Goal: Answer question/provide support: Share knowledge or assist other users

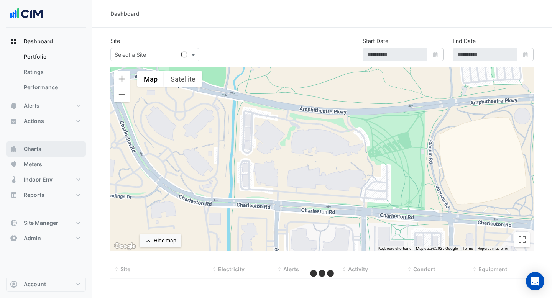
click at [43, 151] on button "Charts" at bounding box center [46, 148] width 80 height 15
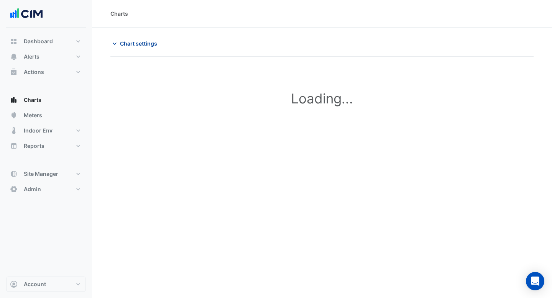
click at [148, 42] on span "Chart settings" at bounding box center [138, 43] width 37 height 8
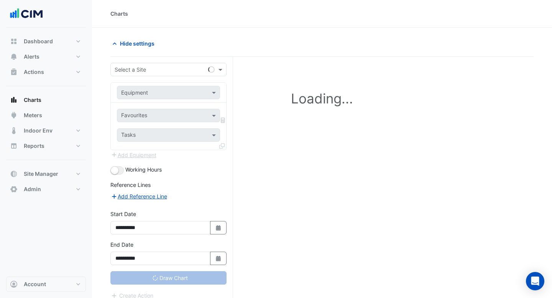
click at [161, 74] on div "Select a Site" at bounding box center [168, 69] width 116 height 13
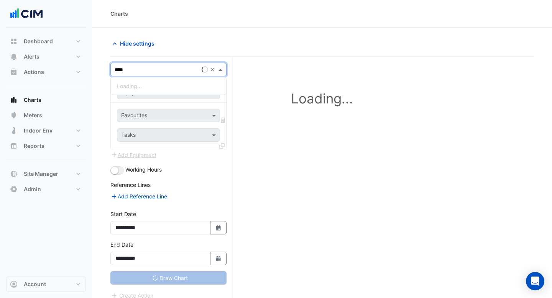
type input "*****"
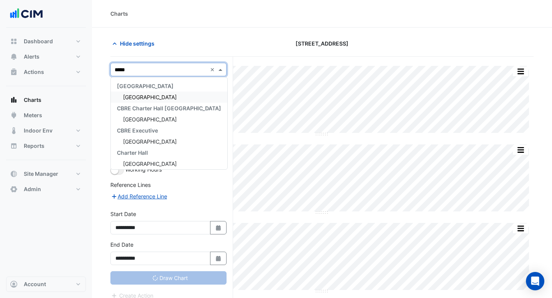
click at [162, 100] on div "Raine Square" at bounding box center [169, 97] width 116 height 11
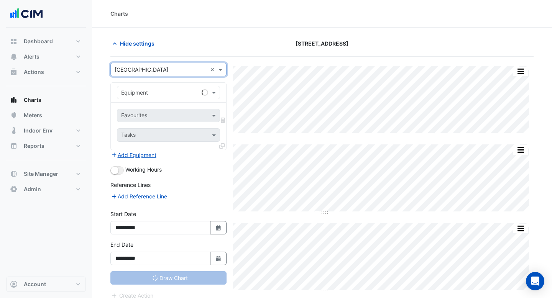
type input "**********"
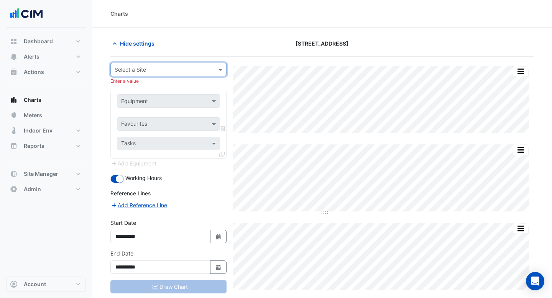
click at [183, 67] on input "text" at bounding box center [161, 70] width 92 height 8
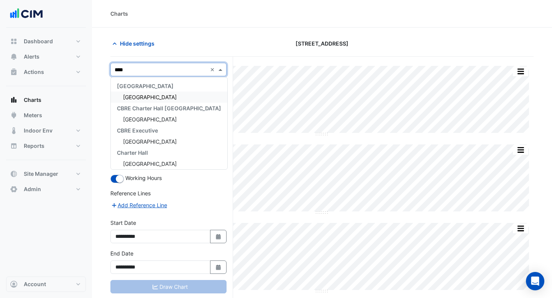
type input "*****"
click at [169, 98] on div "Raine Square" at bounding box center [169, 97] width 116 height 11
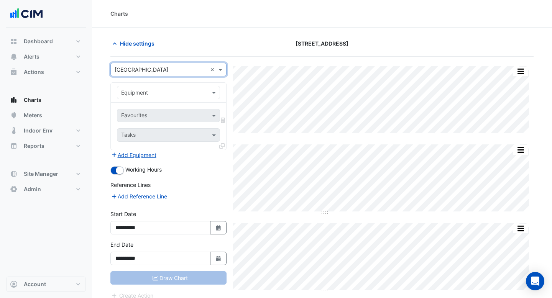
click at [211, 91] on span at bounding box center [215, 92] width 10 height 8
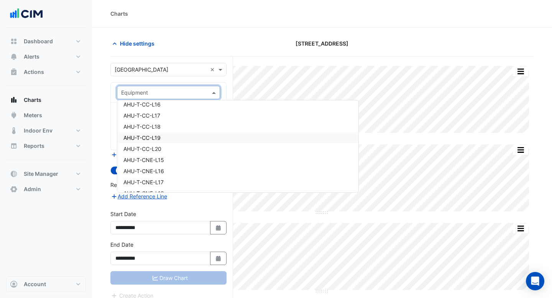
scroll to position [962, 0]
click at [186, 112] on div "AHU-T-CC-L16" at bounding box center [237, 112] width 241 height 11
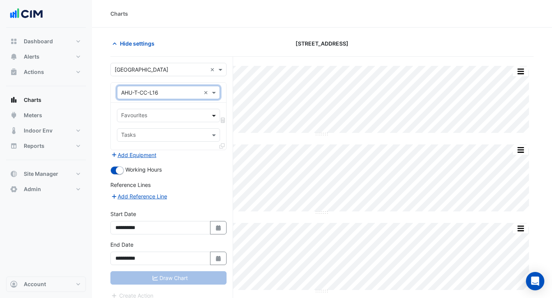
click at [214, 116] on span at bounding box center [215, 115] width 10 height 8
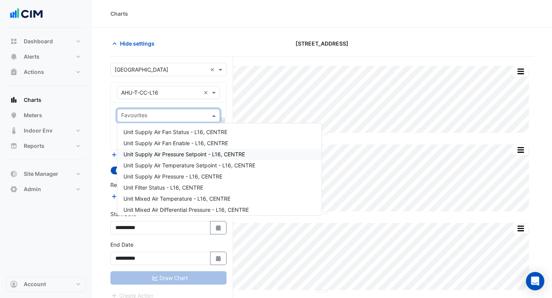
click at [209, 151] on span "Unit Supply Air Pressure Setpoint - L16, CENTRE" at bounding box center [183, 154] width 121 height 7
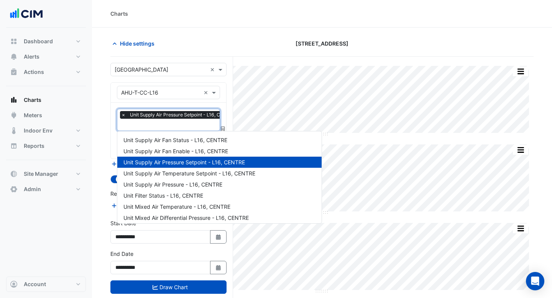
click at [194, 121] on input "text" at bounding box center [180, 125] width 118 height 8
click at [209, 185] on span "Unit Supply Air Pressure - L16, CENTRE" at bounding box center [172, 184] width 99 height 7
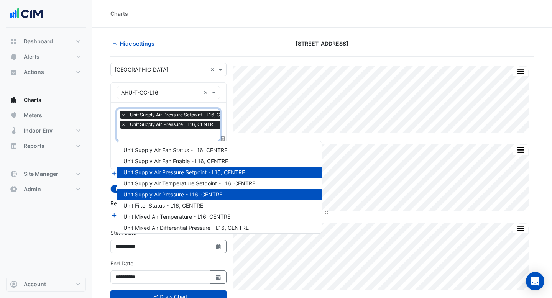
click at [190, 135] on input "text" at bounding box center [180, 135] width 118 height 8
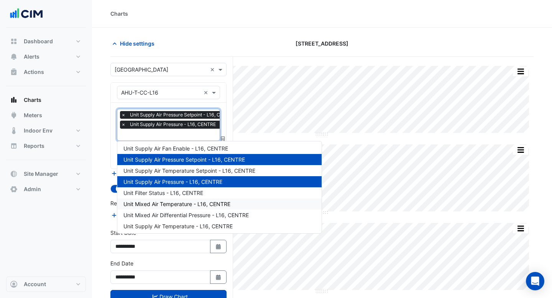
scroll to position [18, 0]
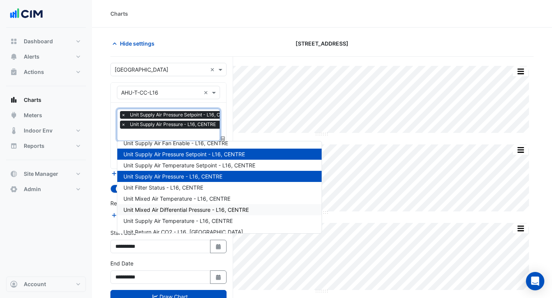
click at [198, 211] on span "Unit Mixed Air Differential Pressure - L16, CENTRE" at bounding box center [185, 209] width 125 height 7
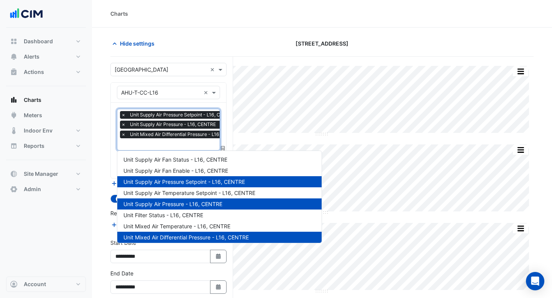
click at [182, 142] on input "text" at bounding box center [182, 145] width 123 height 8
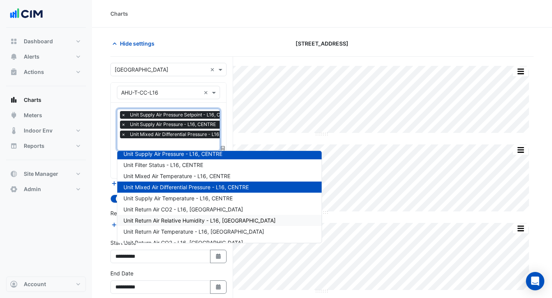
click at [181, 218] on span "Unit Return Air Relative Humidity - L16, NORTH EAST" at bounding box center [199, 220] width 152 height 7
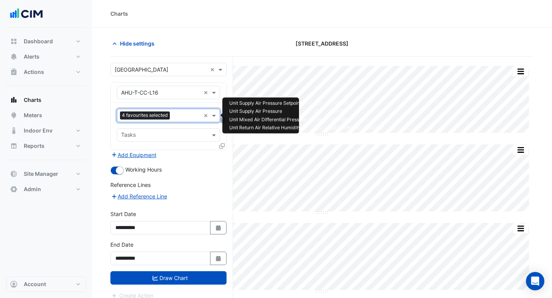
click at [185, 110] on div "Favourites 4 favourites selected" at bounding box center [158, 116] width 83 height 12
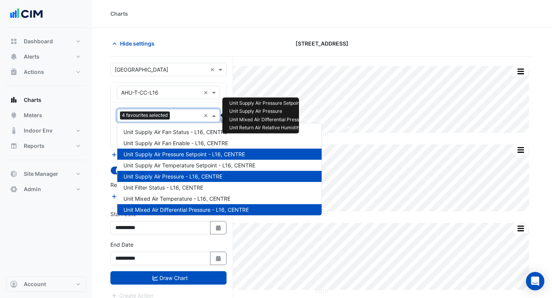
scroll to position [114, 0]
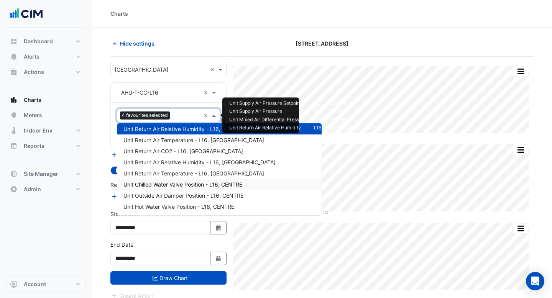
click at [195, 183] on span "Unit Chilled Water Valve Position - L16, CENTRE" at bounding box center [182, 184] width 119 height 7
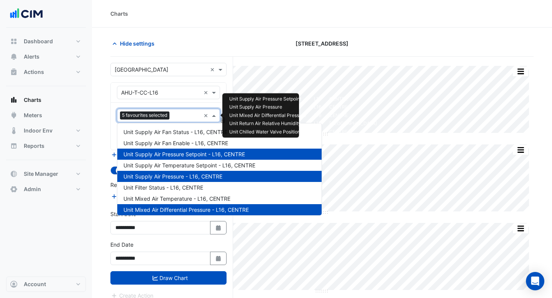
click at [184, 112] on input "text" at bounding box center [186, 116] width 28 height 8
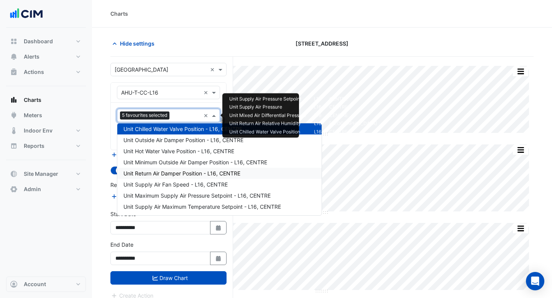
click at [187, 168] on div "Unit Return Air Damper Position - L16, CENTRE" at bounding box center [219, 173] width 204 height 11
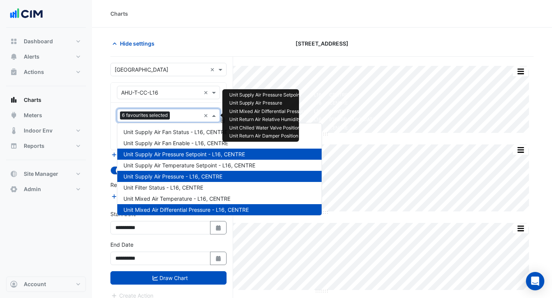
click at [183, 119] on input "text" at bounding box center [187, 116] width 28 height 8
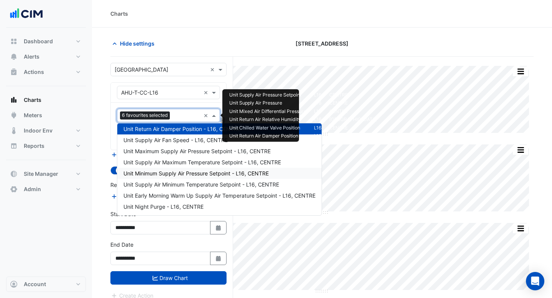
click at [187, 172] on span "Unit Minimum Supply Air Pressure Setpoint - L16, CENTRE" at bounding box center [195, 173] width 145 height 7
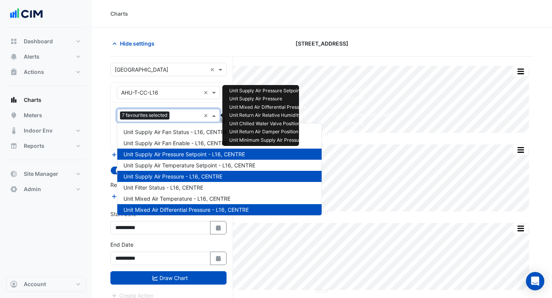
click at [185, 119] on input "text" at bounding box center [186, 116] width 28 height 8
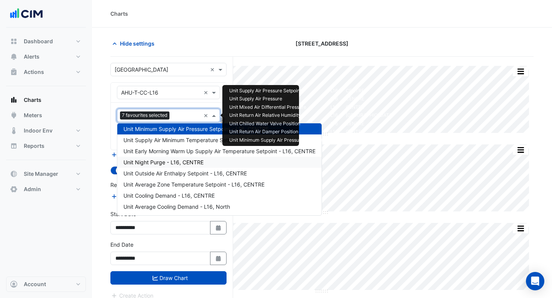
click at [188, 162] on span "Unit Night Purge - L16, CENTRE" at bounding box center [163, 162] width 80 height 7
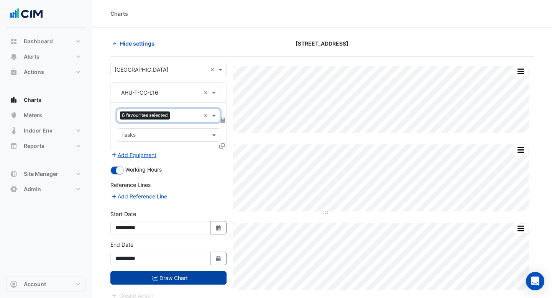
click at [171, 274] on button "Draw Chart" at bounding box center [168, 277] width 116 height 13
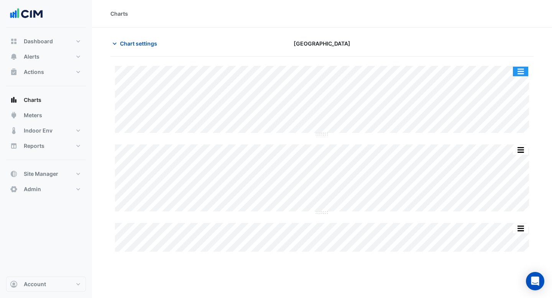
click at [516, 74] on button "button" at bounding box center [519, 72] width 15 height 10
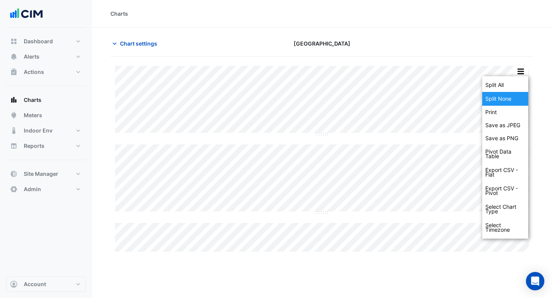
click at [502, 103] on div "Split None" at bounding box center [505, 99] width 46 height 14
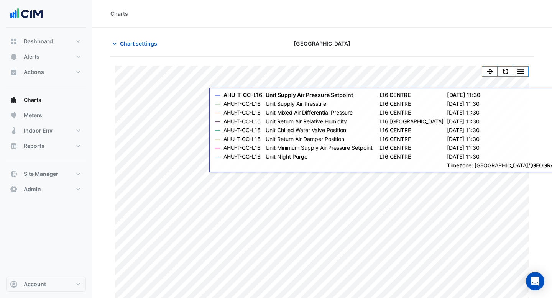
scroll to position [13, 0]
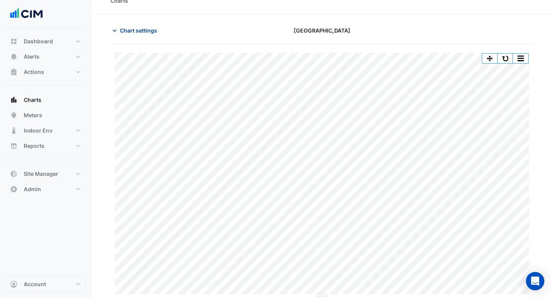
click at [137, 34] on span "Chart settings" at bounding box center [138, 30] width 37 height 8
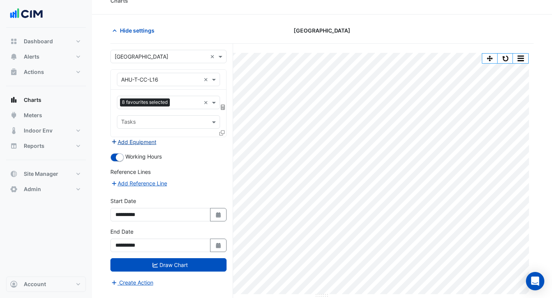
click at [140, 141] on button "Add Equipment" at bounding box center [133, 141] width 46 height 9
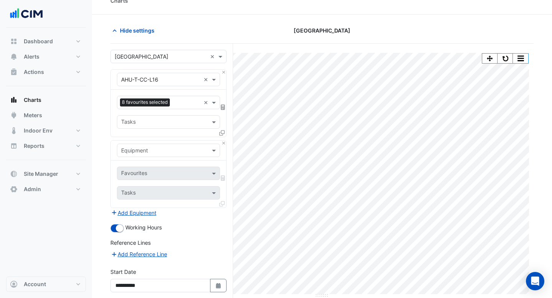
click at [136, 151] on input "text" at bounding box center [160, 151] width 79 height 8
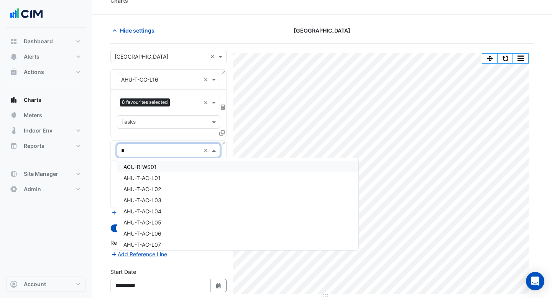
type input "**"
click at [139, 166] on div "CT-R1" at bounding box center [221, 166] width 209 height 11
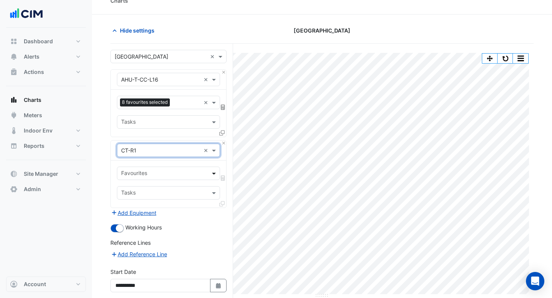
click at [210, 173] on span at bounding box center [215, 173] width 10 height 8
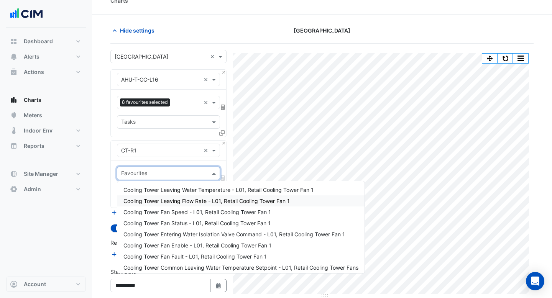
click at [197, 195] on div "Cooling Tower Leaving Flow Rate - L01, Retail Cooling Tower Fan 1" at bounding box center [240, 200] width 247 height 11
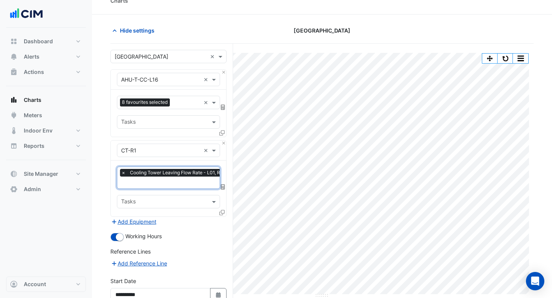
click at [195, 182] on input "text" at bounding box center [199, 183] width 157 height 8
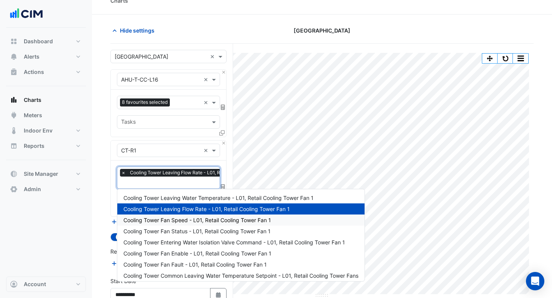
click at [188, 223] on div "Cooling Tower Fan Speed - L01, Retail Cooling Tower Fan 1" at bounding box center [240, 219] width 247 height 11
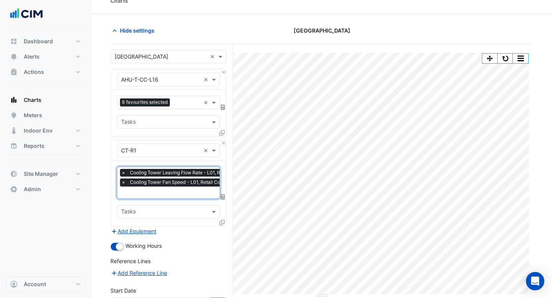
click at [187, 193] on input "text" at bounding box center [199, 193] width 157 height 8
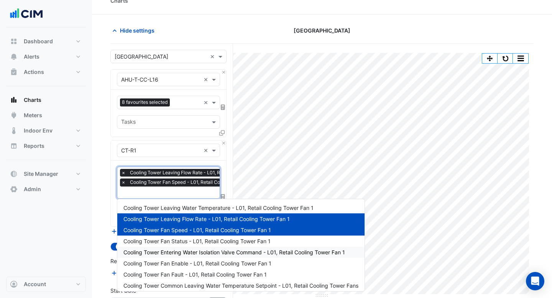
click at [185, 258] on div "Cooling Tower Fan Enable - L01, Retail Cooling Tower Fan 1" at bounding box center [240, 263] width 247 height 11
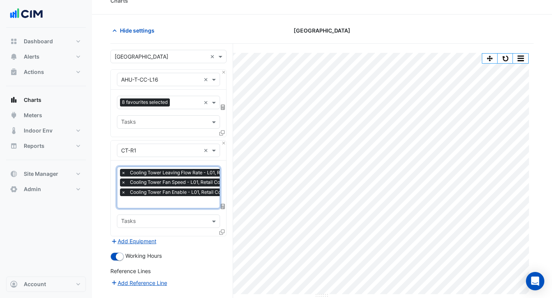
click at [182, 200] on input "text" at bounding box center [199, 203] width 157 height 8
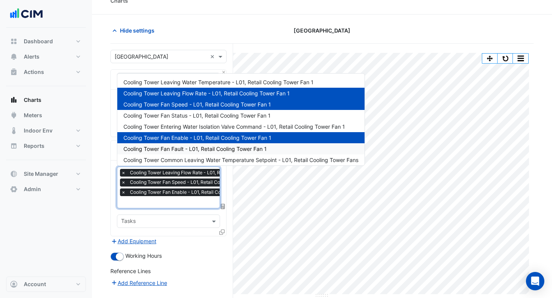
click at [200, 145] on div "Cooling Tower Fan Fault - L01, Retail Cooling Tower Fan 1" at bounding box center [240, 148] width 247 height 11
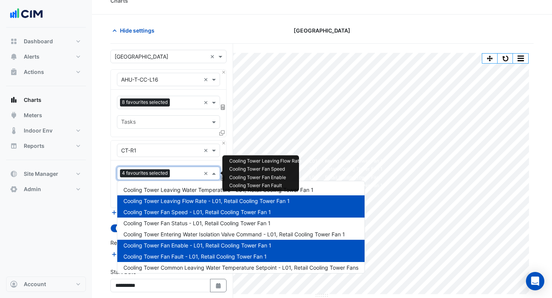
click at [186, 174] on input "text" at bounding box center [187, 174] width 28 height 8
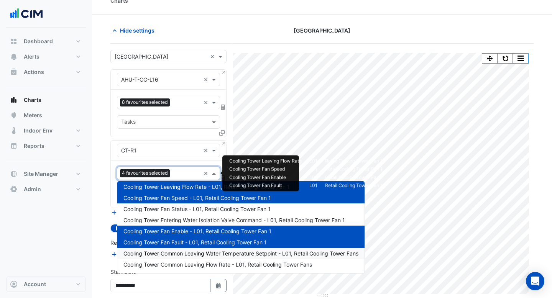
click at [183, 258] on div "Cooling Tower Common Leaving Water Temperature Setpoint - L01, Retail Cooling T…" at bounding box center [240, 253] width 247 height 11
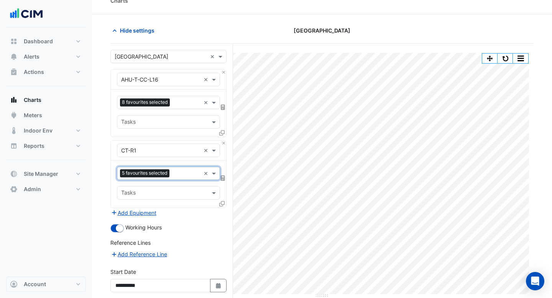
scroll to position [78, 0]
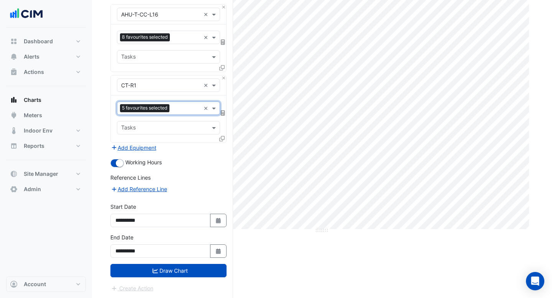
click at [169, 271] on button "Draw Chart" at bounding box center [168, 270] width 116 height 13
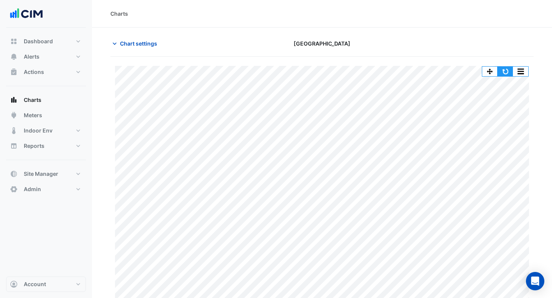
click at [505, 71] on button "button" at bounding box center [504, 72] width 15 height 10
click at [516, 70] on button "button" at bounding box center [519, 72] width 15 height 10
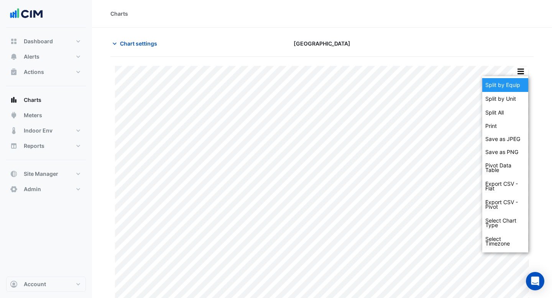
click at [504, 86] on div "Split by Equip" at bounding box center [505, 85] width 46 height 14
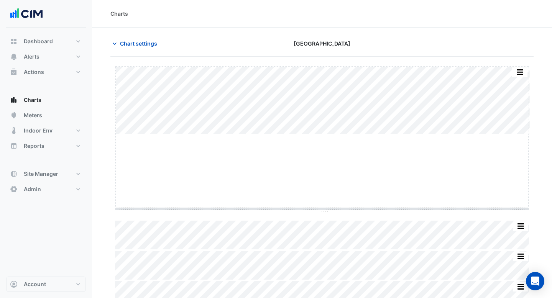
drag, startPoint x: 322, startPoint y: 134, endPoint x: 320, endPoint y: 211, distance: 77.0
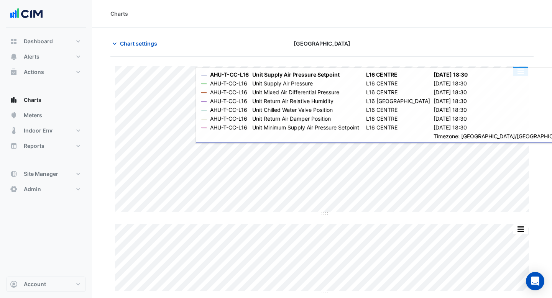
click at [522, 70] on button "button" at bounding box center [519, 72] width 15 height 10
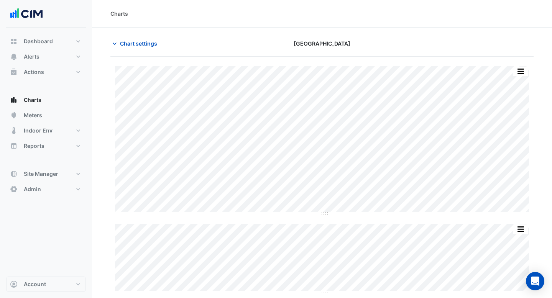
click at [446, 37] on div at bounding box center [466, 43] width 144 height 13
click at [520, 70] on button "button" at bounding box center [519, 72] width 15 height 10
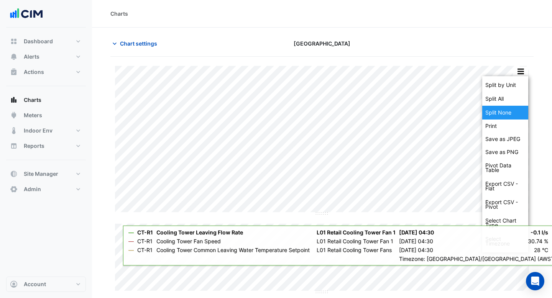
click at [502, 111] on div "Split None" at bounding box center [505, 113] width 46 height 14
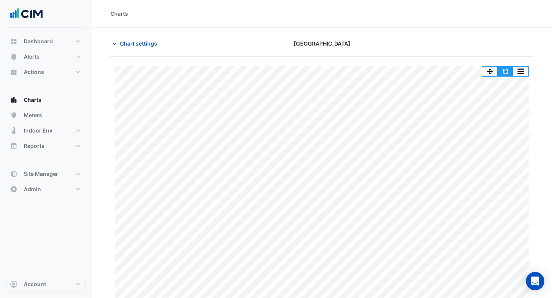
click at [506, 71] on button "button" at bounding box center [504, 72] width 15 height 10
click at [47, 56] on button "Alerts" at bounding box center [46, 56] width 80 height 15
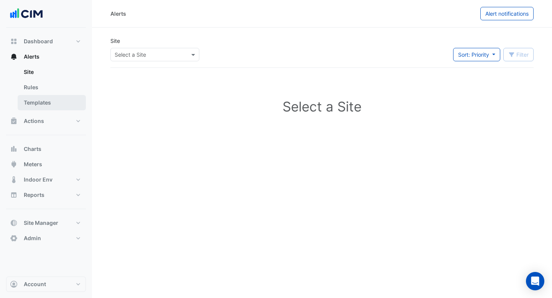
click at [39, 103] on link "Templates" at bounding box center [52, 102] width 68 height 15
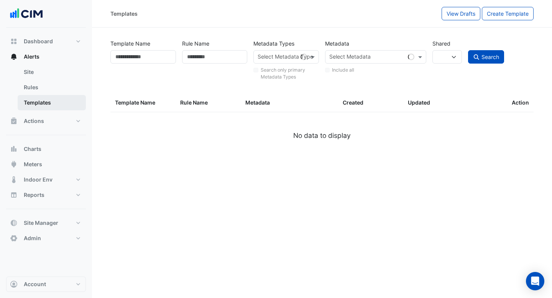
select select
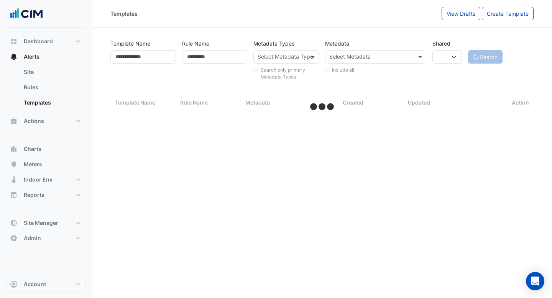
select select "***"
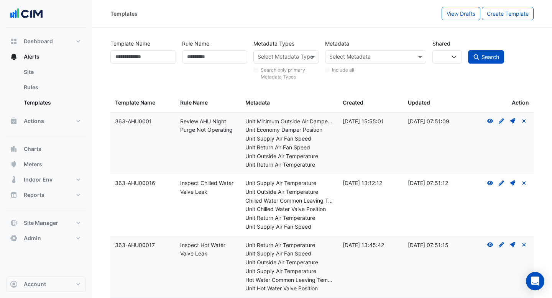
drag, startPoint x: 206, startPoint y: 193, endPoint x: 176, endPoint y: 183, distance: 31.7
click at [176, 183] on datatable-body-cell "Rule Name: Inspect Chilled Water Valve Leak" at bounding box center [207, 205] width 65 height 62
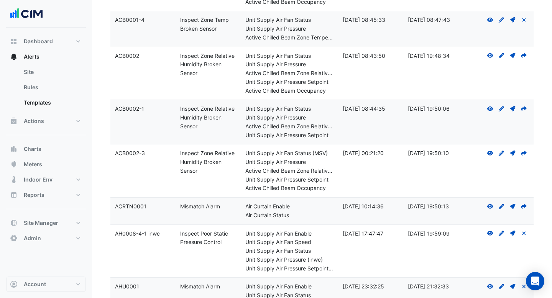
scroll to position [587, 0]
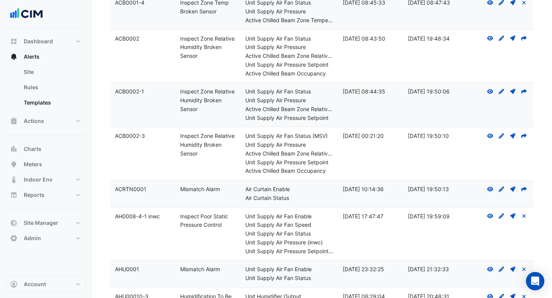
drag, startPoint x: 202, startPoint y: 152, endPoint x: 178, endPoint y: 136, distance: 28.7
click at [178, 136] on datatable-body-cell "Rule Name: Inspect Zone Relative Humidity Broken Sensor" at bounding box center [207, 153] width 65 height 53
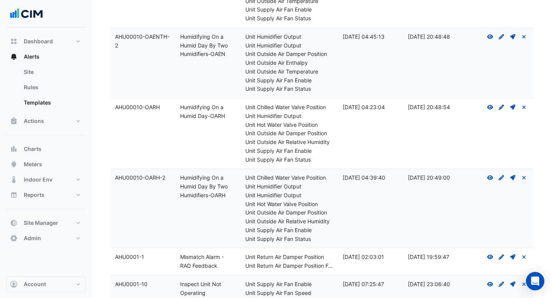
scroll to position [1311, 0]
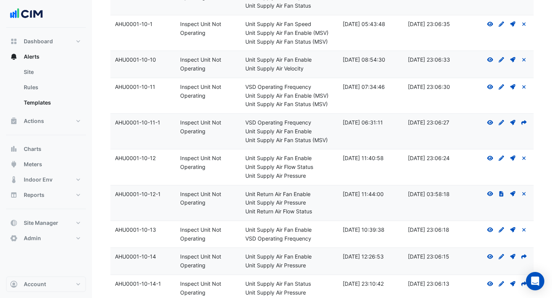
drag, startPoint x: 206, startPoint y: 168, endPoint x: 167, endPoint y: 161, distance: 39.7
click at [167, 161] on div "Template Name: AHU0001-10-12 Rule Name: Inspect Unit Not Operating Metadata: Un…" at bounding box center [321, 166] width 423 height 35
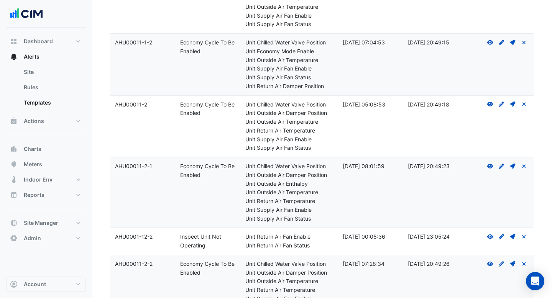
scroll to position [2428, 0]
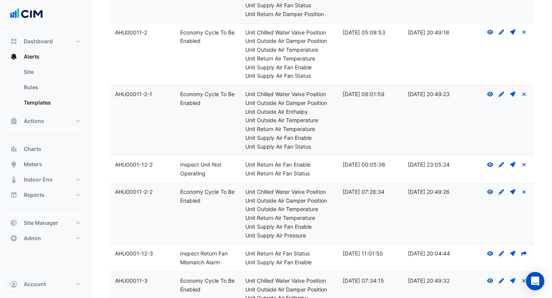
drag, startPoint x: 206, startPoint y: 100, endPoint x: 171, endPoint y: 99, distance: 34.9
click at [171, 99] on div "Template Name: AHU00011-2-1 Rule Name: Economy Cycle To Be Enabled Metadata: Un…" at bounding box center [321, 120] width 423 height 70
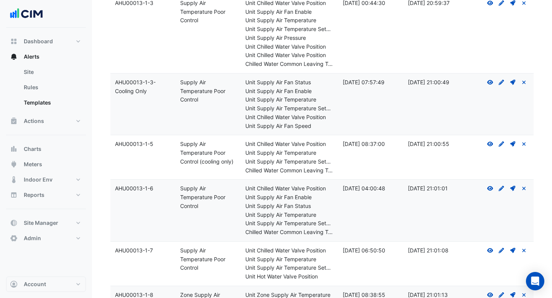
scroll to position [4731, 0]
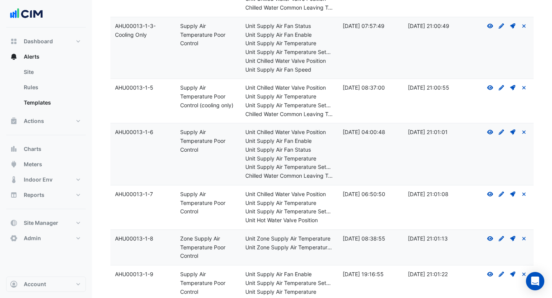
drag, startPoint x: 375, startPoint y: 131, endPoint x: 367, endPoint y: 131, distance: 7.7
click at [367, 131] on div "Created: 30 Sep 2019 04:00:48" at bounding box center [370, 132] width 56 height 9
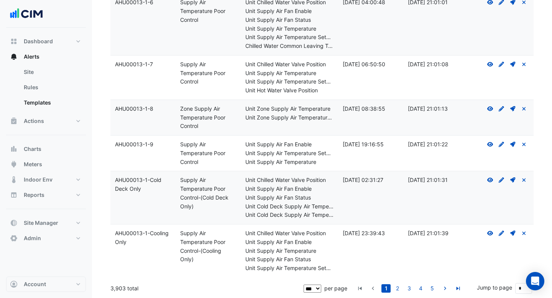
drag, startPoint x: 373, startPoint y: 232, endPoint x: 353, endPoint y: 232, distance: 20.7
click at [353, 232] on div "Created: 22 Nov 2017 23:39:43" at bounding box center [370, 233] width 56 height 9
drag, startPoint x: 131, startPoint y: 289, endPoint x: 108, endPoint y: 289, distance: 23.0
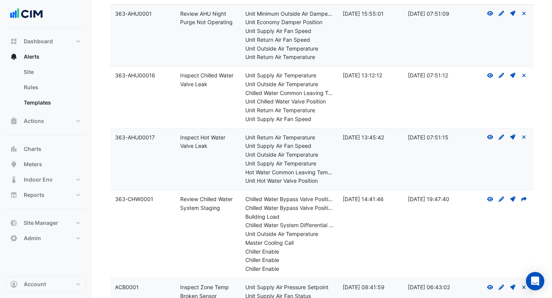
scroll to position [324, 0]
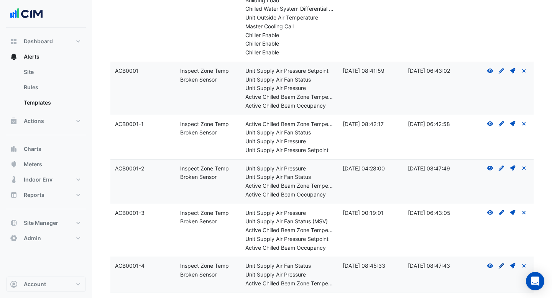
click at [501, 267] on icon "Create Draft - to edit a template, you first need to create a draft, and then s…" at bounding box center [501, 265] width 7 height 5
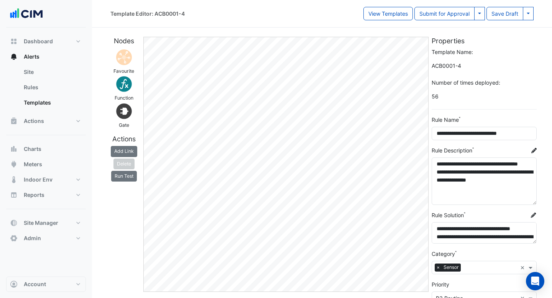
drag, startPoint x: 531, startPoint y: 177, endPoint x: 531, endPoint y: 201, distance: 24.5
click at [531, 201] on textarea "**********" at bounding box center [483, 180] width 105 height 47
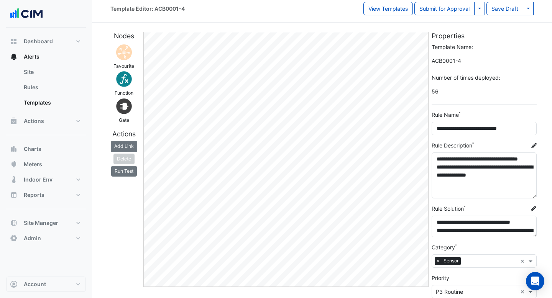
scroll to position [8, 0]
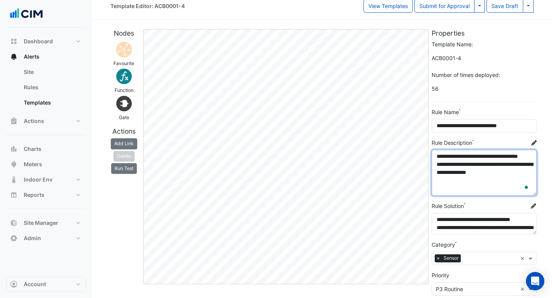
drag, startPoint x: 503, startPoint y: 178, endPoint x: 469, endPoint y: 174, distance: 34.7
click at [469, 174] on textarea "**********" at bounding box center [483, 173] width 105 height 46
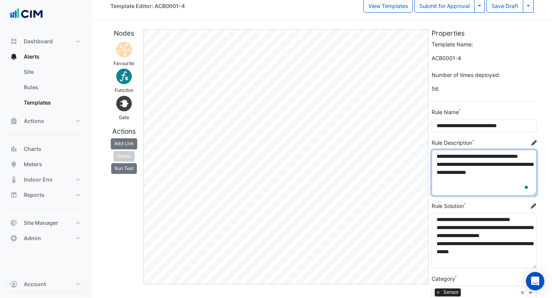
drag, startPoint x: 532, startPoint y: 233, endPoint x: 532, endPoint y: 267, distance: 33.7
click at [532, 267] on textarea "**********" at bounding box center [483, 241] width 105 height 56
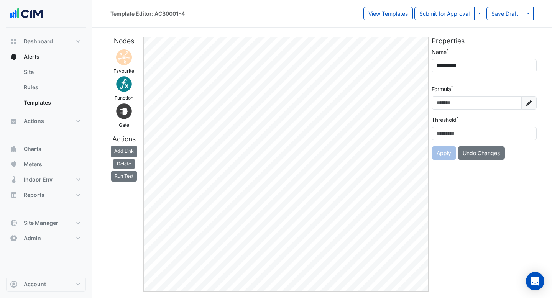
scroll to position [0, 0]
click at [132, 148] on button "Add Link" at bounding box center [124, 151] width 26 height 11
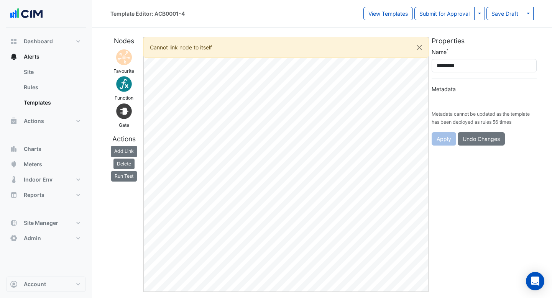
type input "**********"
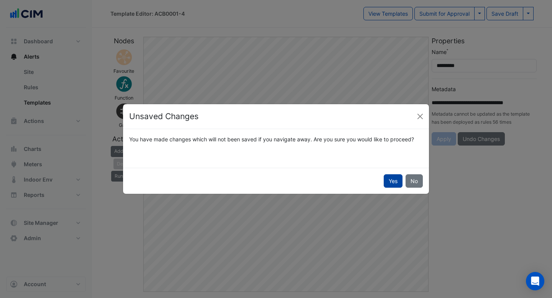
click at [390, 177] on button "Yes" at bounding box center [392, 180] width 19 height 13
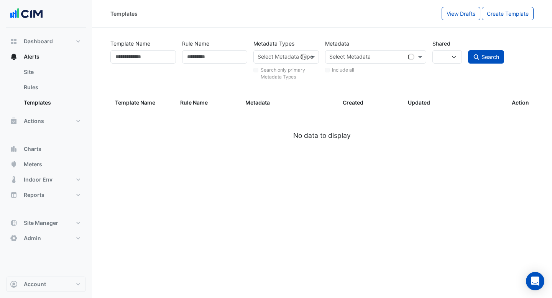
select select
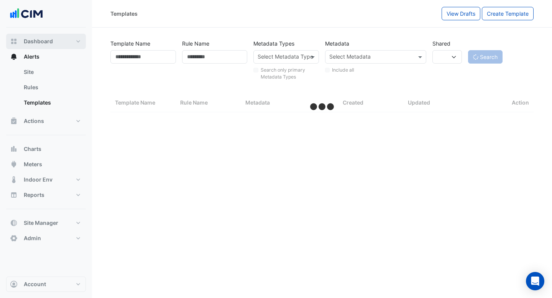
select select "***"
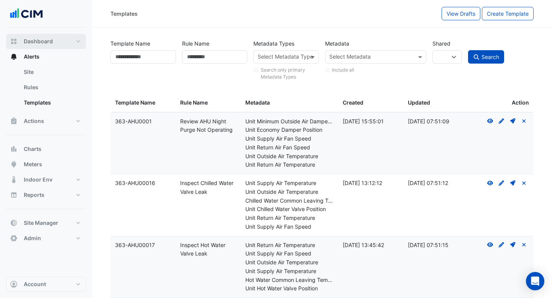
click at [69, 38] on button "Dashboard" at bounding box center [46, 41] width 80 height 15
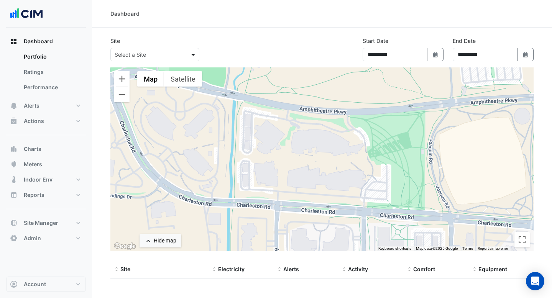
click at [196, 54] on span at bounding box center [194, 55] width 10 height 8
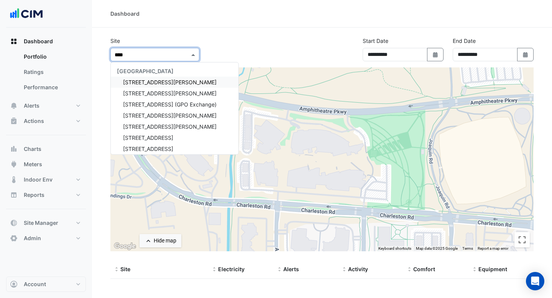
type input "****"
click at [252, 28] on section "Site Select a Site **** CBRE Charter Hall 1 Martin Place 1 Shelley Street 10 Fr…" at bounding box center [322, 177] width 460 height 298
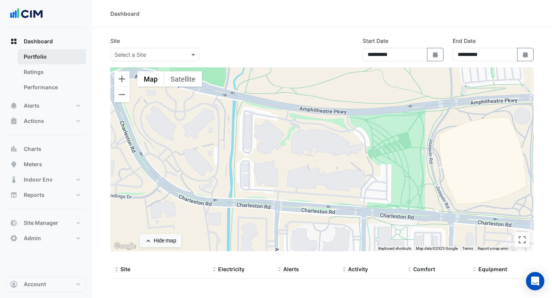
click at [46, 57] on link "Portfolio" at bounding box center [52, 56] width 68 height 15
click at [179, 54] on input "text" at bounding box center [147, 55] width 65 height 8
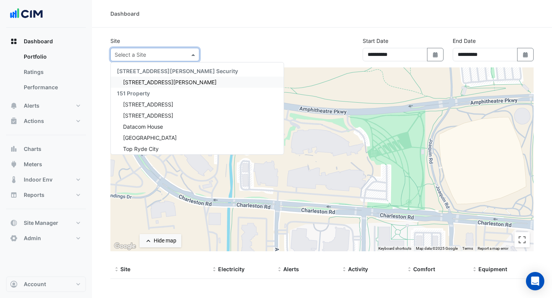
click at [228, 38] on div "Site Select a Site 141 Walker Street Security 141 Walker Street 151 Property 1 …" at bounding box center [201, 49] width 190 height 25
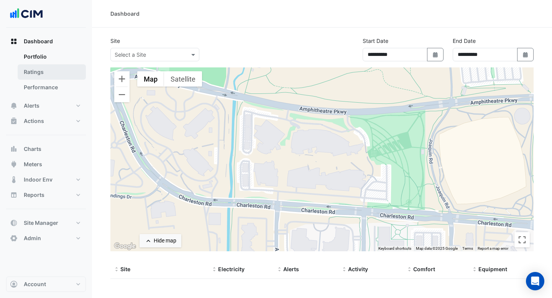
click at [41, 70] on link "Ratings" at bounding box center [52, 71] width 68 height 15
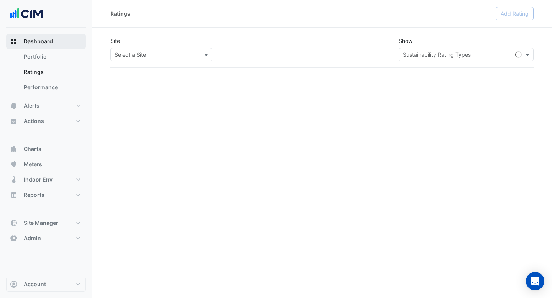
click at [40, 43] on span "Dashboard" at bounding box center [38, 42] width 29 height 8
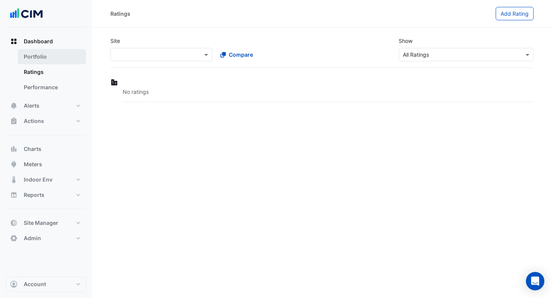
click at [39, 55] on link "Portfolio" at bounding box center [52, 56] width 68 height 15
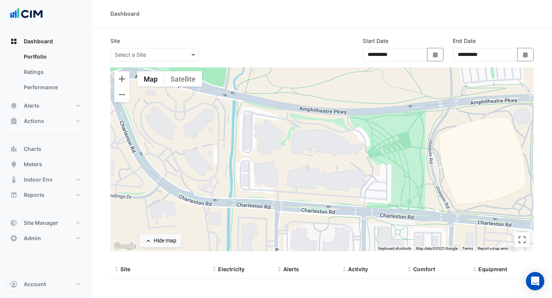
click at [160, 51] on input "text" at bounding box center [147, 55] width 65 height 8
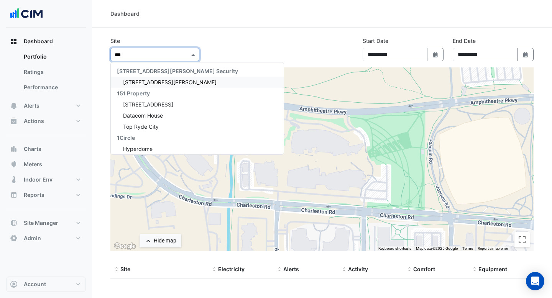
type input "****"
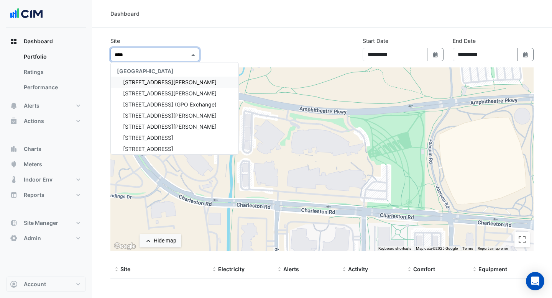
click at [151, 72] on span "CBRE Charter Hall" at bounding box center [145, 71] width 57 height 7
click at [146, 87] on div "1 Martin Place" at bounding box center [175, 82] width 128 height 11
select select "***"
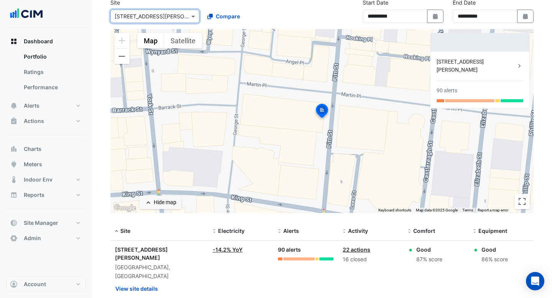
scroll to position [44, 0]
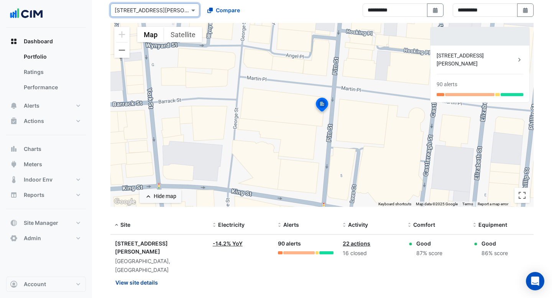
click at [134, 276] on button "View site details" at bounding box center [136, 282] width 43 height 13
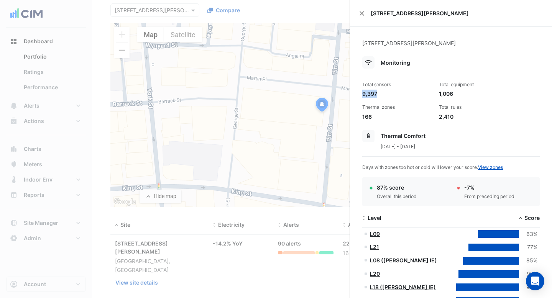
drag, startPoint x: 382, startPoint y: 93, endPoint x: 363, endPoint y: 92, distance: 18.4
click at [363, 92] on div "9,397" at bounding box center [397, 94] width 70 height 8
drag, startPoint x: 455, startPoint y: 91, endPoint x: 442, endPoint y: 91, distance: 13.0
click at [442, 91] on div "1,006" at bounding box center [474, 94] width 70 height 8
drag, startPoint x: 453, startPoint y: 118, endPoint x: 438, endPoint y: 118, distance: 14.6
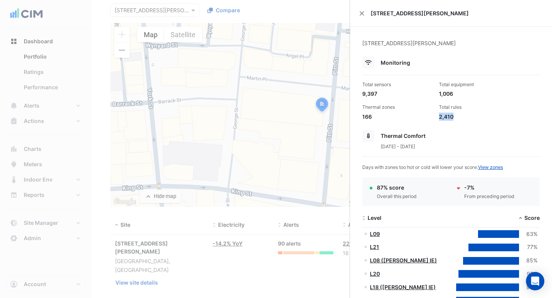
click at [439, 118] on div "2,410" at bounding box center [474, 117] width 70 height 8
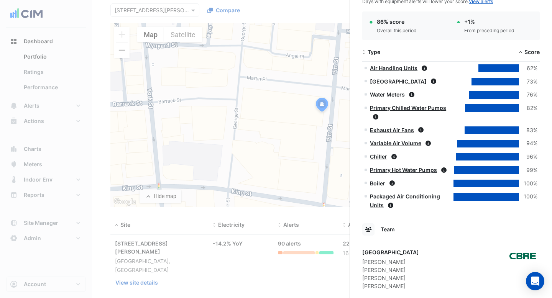
scroll to position [370, 0]
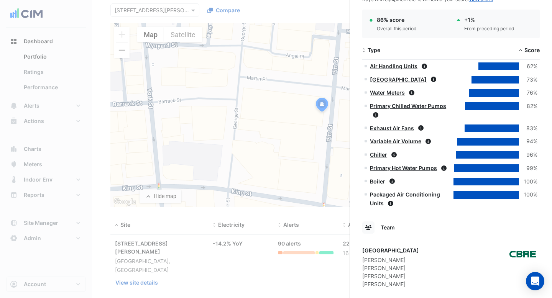
click at [396, 66] on link "Air Handling Units" at bounding box center [393, 66] width 47 height 7
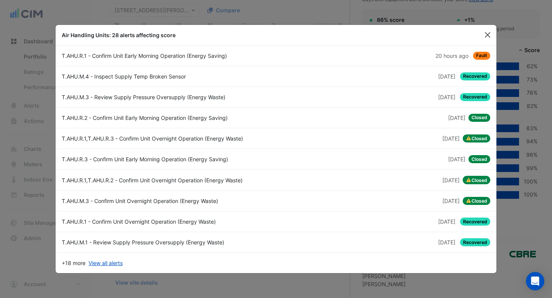
click at [485, 38] on button "Close" at bounding box center [486, 34] width 11 height 11
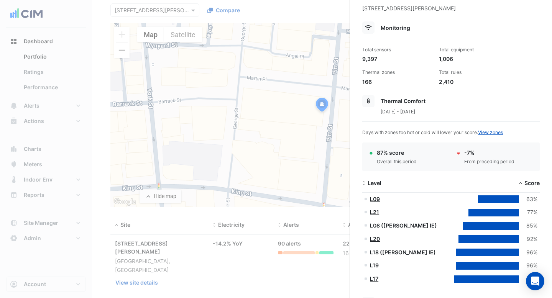
scroll to position [0, 0]
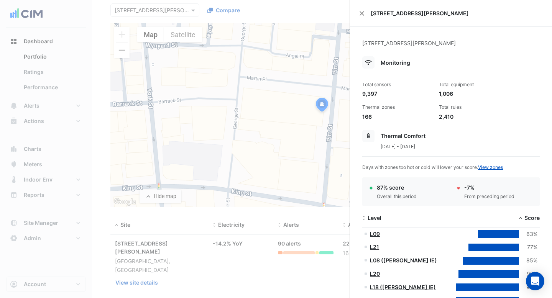
click at [365, 11] on div "1 Martin Place" at bounding box center [451, 13] width 202 height 27
click at [362, 13] on button "Close" at bounding box center [361, 13] width 5 height 5
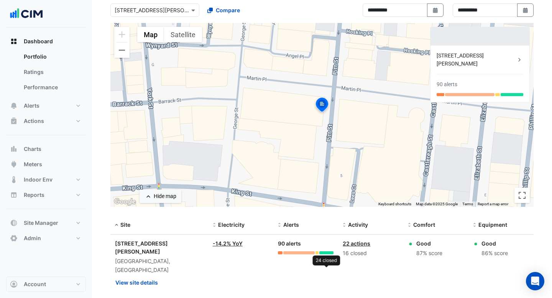
click at [327, 253] on div at bounding box center [326, 252] width 14 height 3
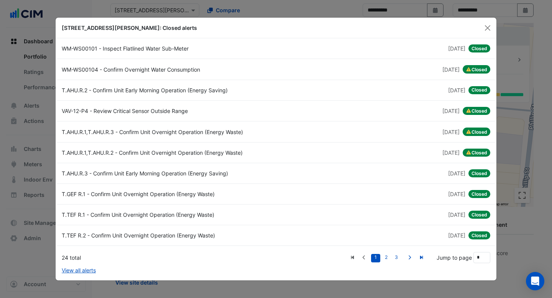
click at [143, 66] on div "WM-WS00104 - Confirm Overnight Water Consumption" at bounding box center [166, 69] width 219 height 8
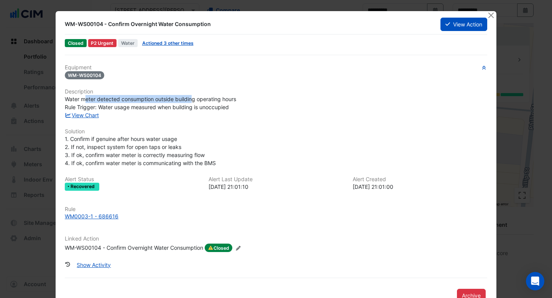
drag, startPoint x: 87, startPoint y: 95, endPoint x: 191, endPoint y: 100, distance: 105.1
click at [192, 100] on div "Water meter detected consumption outside building operating hours Rule Trigger:…" at bounding box center [276, 103] width 422 height 16
click at [92, 113] on link "View Chart" at bounding box center [82, 115] width 34 height 7
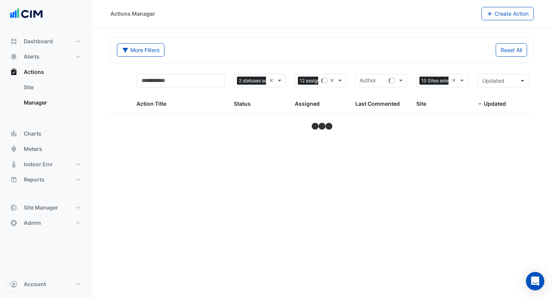
select select "***"
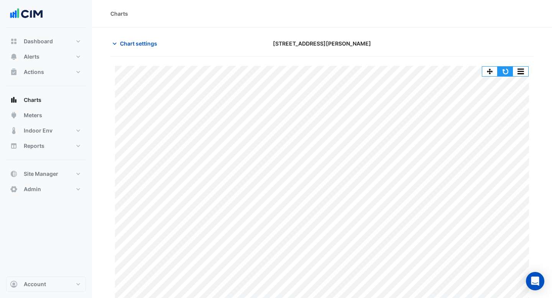
click at [505, 74] on button "button" at bounding box center [504, 72] width 15 height 10
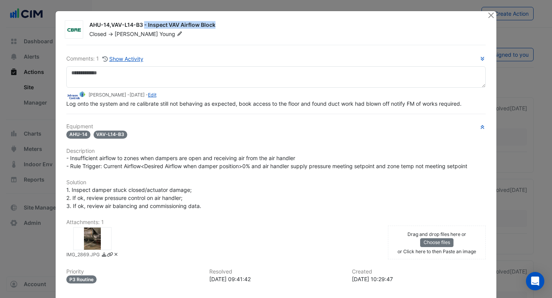
drag, startPoint x: 99, startPoint y: 24, endPoint x: 176, endPoint y: 27, distance: 76.7
click at [176, 27] on div "AHU-14,VAV-L14-B3 - Inspect VAV Airflow Block" at bounding box center [283, 25] width 388 height 9
click at [109, 25] on div "AHU-14,VAV-L14-B3 - Inspect VAV Airflow Block" at bounding box center [283, 25] width 388 height 9
drag, startPoint x: 115, startPoint y: 25, endPoint x: 211, endPoint y: 30, distance: 96.3
click at [211, 30] on div "AHU-14,VAV-L14-B3 - Inspect VAV Airflow Block Closed -> [PERSON_NAME]" at bounding box center [284, 29] width 398 height 17
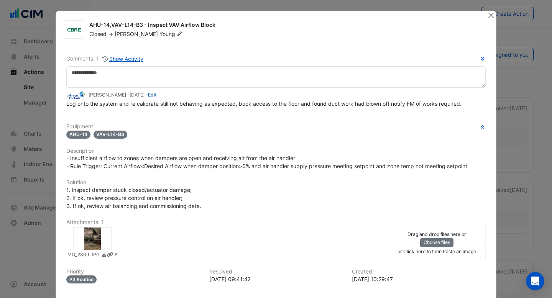
click at [204, 20] on div "AHU-14,VAV-L14-B3 - Inspect VAV Airflow Block Closed -> [PERSON_NAME]" at bounding box center [288, 28] width 407 height 20
click at [177, 33] on icon at bounding box center [179, 33] width 5 height 5
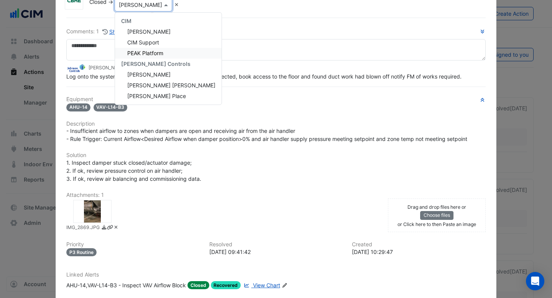
scroll to position [37, 0]
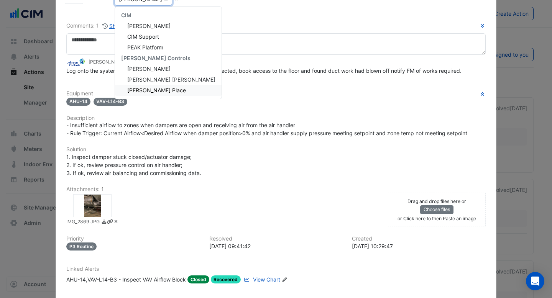
click at [156, 87] on span "Kenneth Place" at bounding box center [156, 90] width 59 height 7
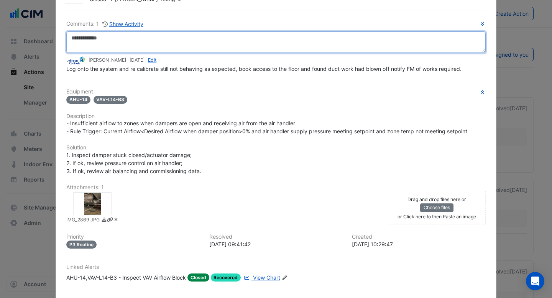
click at [105, 40] on textarea at bounding box center [275, 41] width 419 height 21
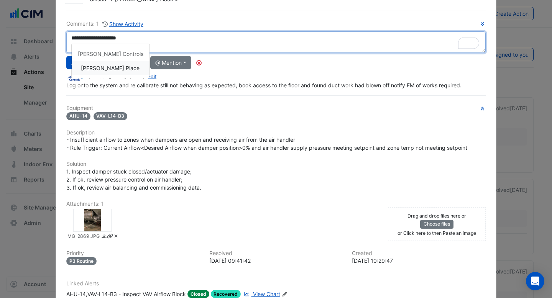
click at [108, 67] on div "**********" at bounding box center [275, 55] width 419 height 70
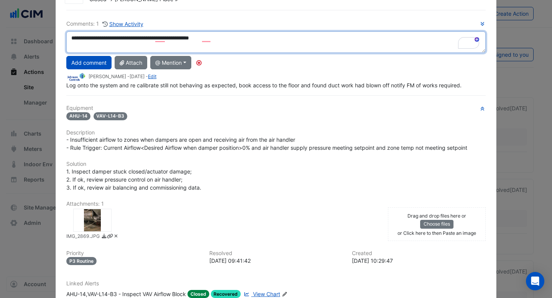
type textarea "**********"
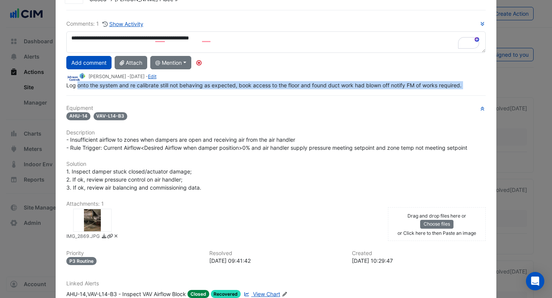
drag, startPoint x: 78, startPoint y: 87, endPoint x: 178, endPoint y: 90, distance: 100.4
click at [179, 90] on div "**********" at bounding box center [276, 171] width 428 height 323
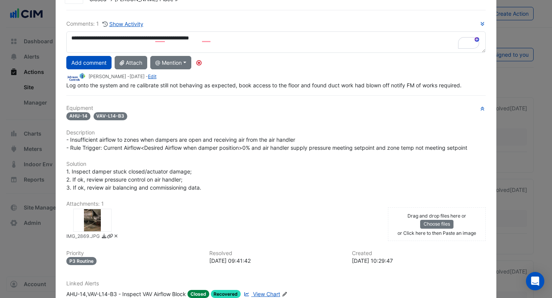
click at [97, 87] on span "Log onto the system and re calibrate still not behaving as expected, book acces…" at bounding box center [263, 85] width 395 height 7
drag, startPoint x: 134, startPoint y: 88, endPoint x: 200, endPoint y: 88, distance: 65.1
click at [200, 88] on div "Log onto the system and re calibrate still not behaving as expected, book acces…" at bounding box center [275, 85] width 419 height 8
drag, startPoint x: 256, startPoint y: 85, endPoint x: 337, endPoint y: 85, distance: 81.2
click at [337, 85] on span "Log onto the system and re calibrate still not behaving as expected, book acces…" at bounding box center [263, 85] width 395 height 7
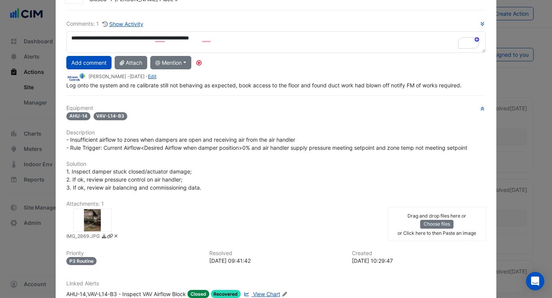
click at [350, 85] on span "Log onto the system and re calibrate still not behaving as expected, book acces…" at bounding box center [263, 85] width 395 height 7
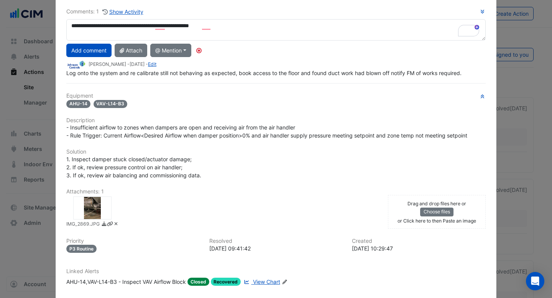
scroll to position [63, 0]
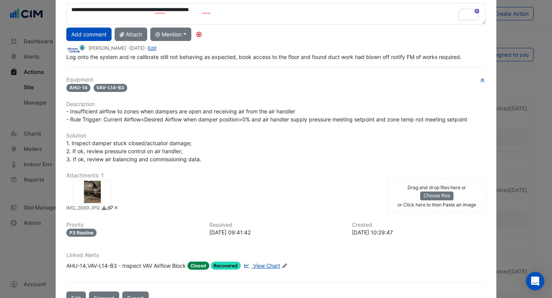
click at [89, 188] on div at bounding box center [92, 191] width 38 height 23
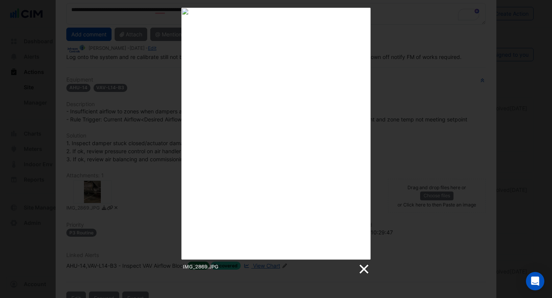
click at [362, 273] on link at bounding box center [362, 268] width 11 height 11
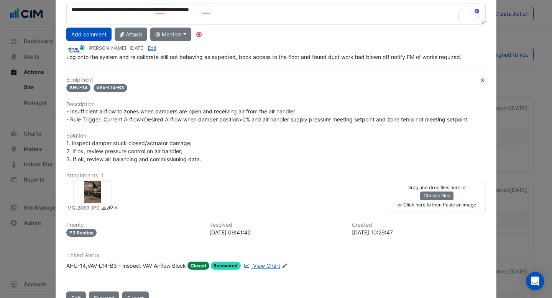
click at [263, 265] on span "View Chart" at bounding box center [266, 265] width 27 height 7
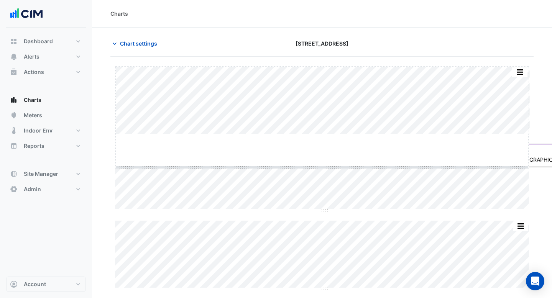
drag, startPoint x: 322, startPoint y: 134, endPoint x: 329, endPoint y: 167, distance: 34.0
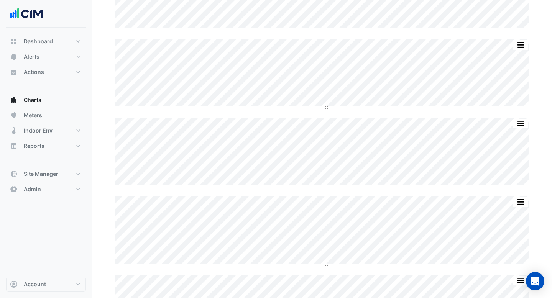
scroll to position [225, 0]
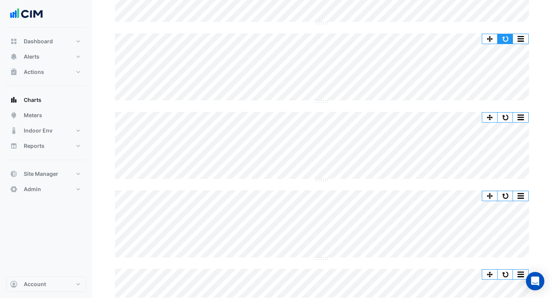
click at [499, 40] on button "button" at bounding box center [504, 39] width 15 height 10
